Goal: Transaction & Acquisition: Purchase product/service

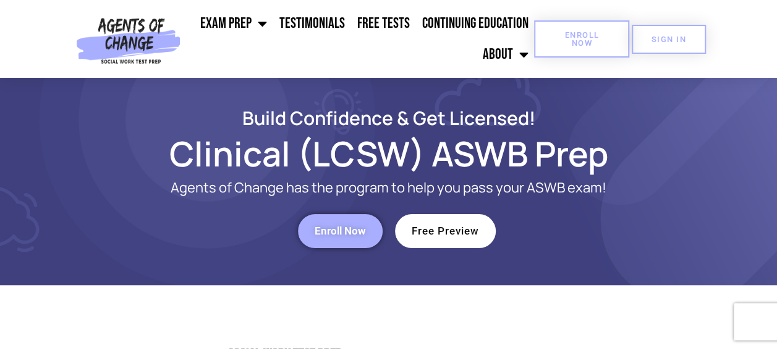
click at [550, 38] on link "Enroll Now" at bounding box center [581, 38] width 95 height 37
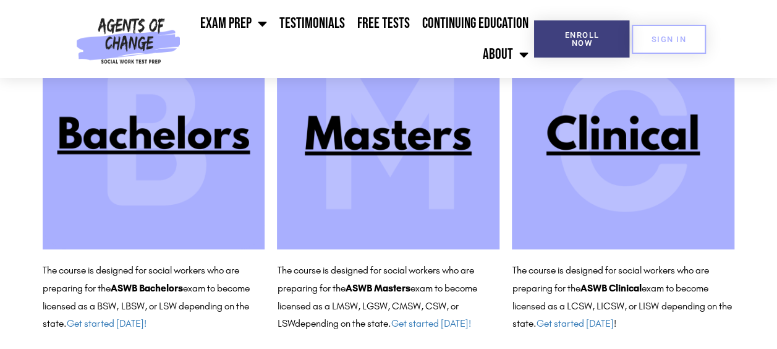
scroll to position [174, 0]
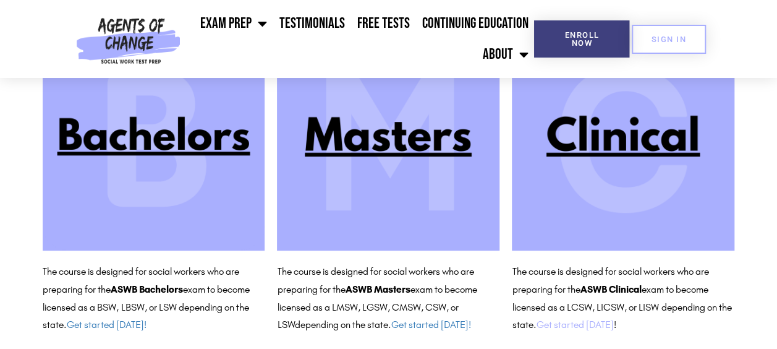
click at [574, 326] on link "Get started [DATE]" at bounding box center [574, 324] width 77 height 12
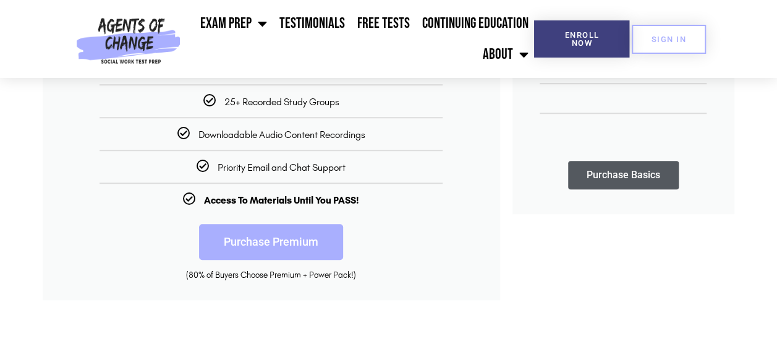
scroll to position [424, 0]
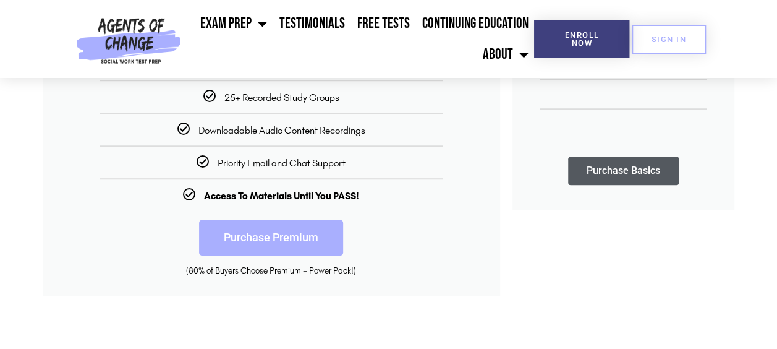
click at [259, 241] on link "Purchase Premium" at bounding box center [271, 237] width 144 height 36
